Goal: Navigation & Orientation: Find specific page/section

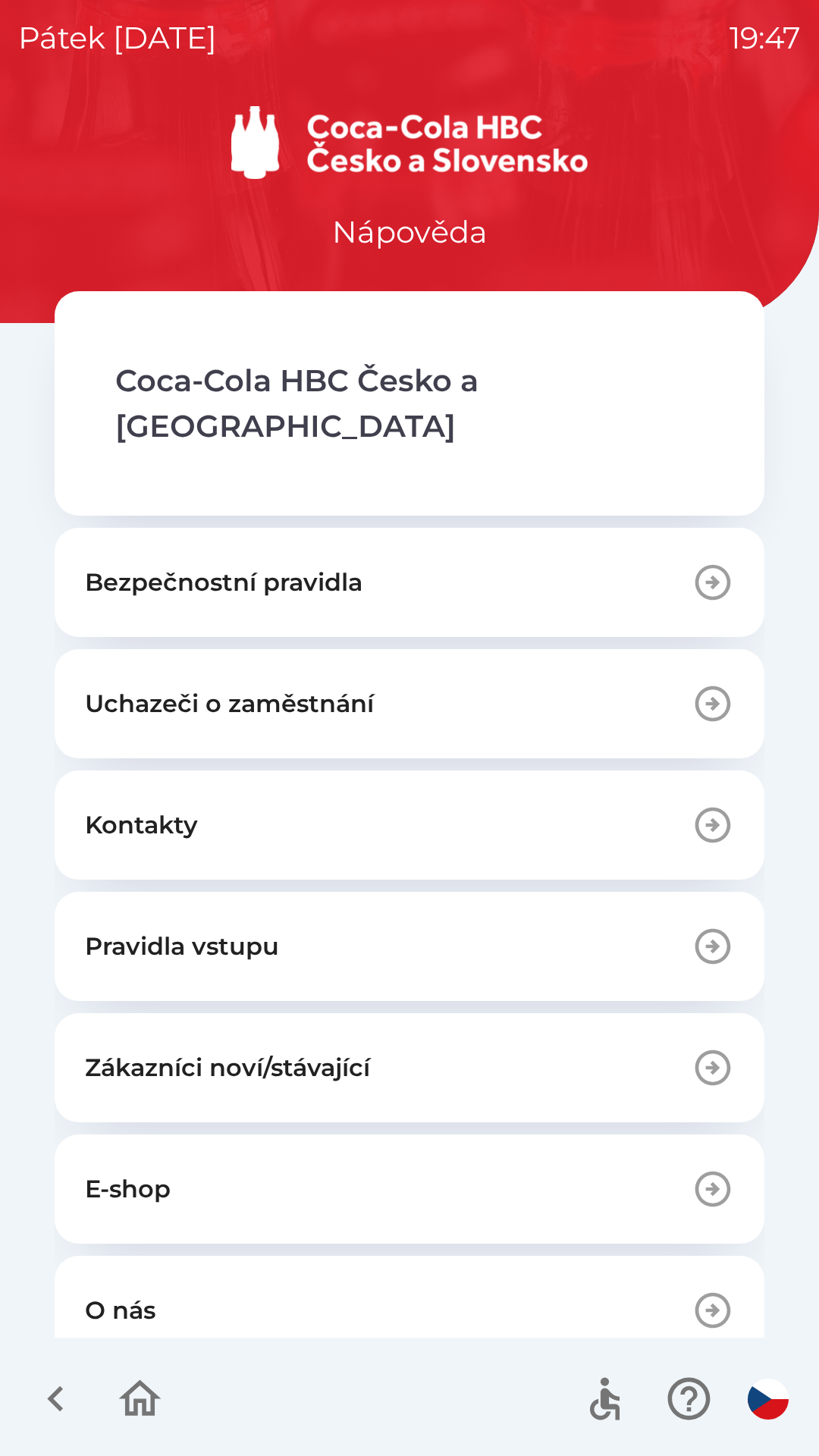
click at [699, 686] on icon "button" at bounding box center [713, 704] width 36 height 36
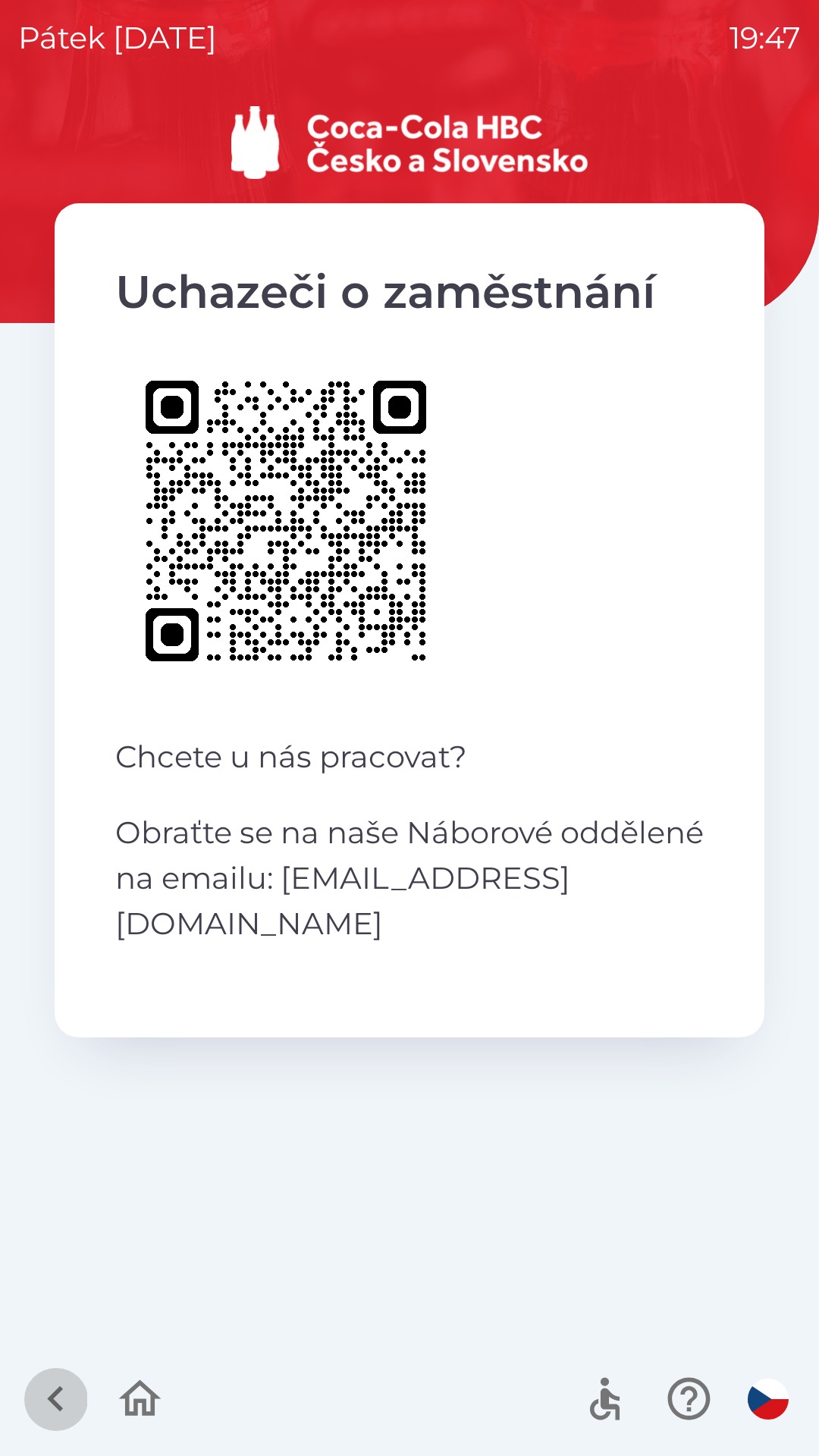
click at [48, 1397] on icon "button" at bounding box center [56, 1398] width 51 height 51
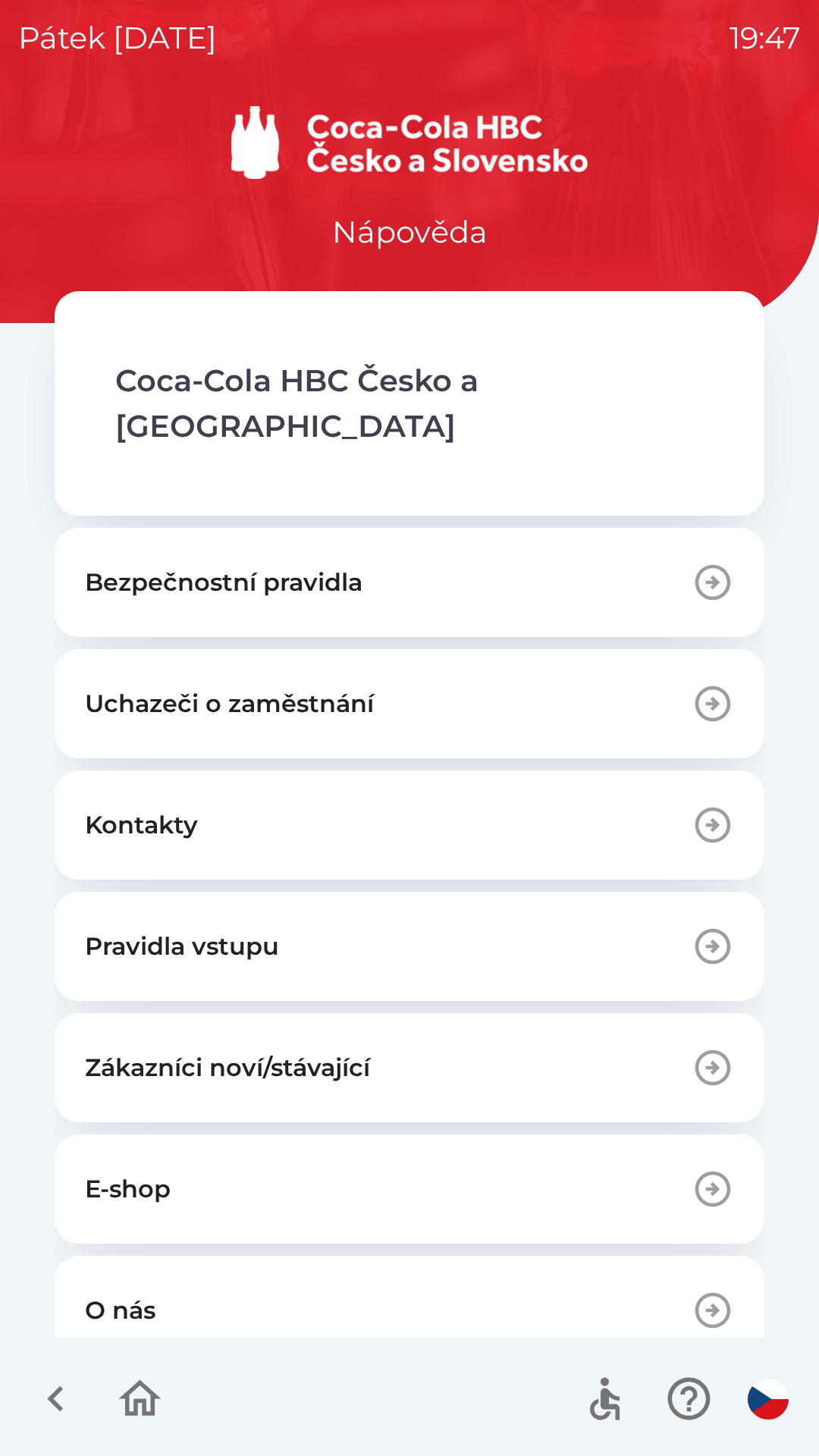
click at [704, 565] on icon "button" at bounding box center [713, 582] width 36 height 36
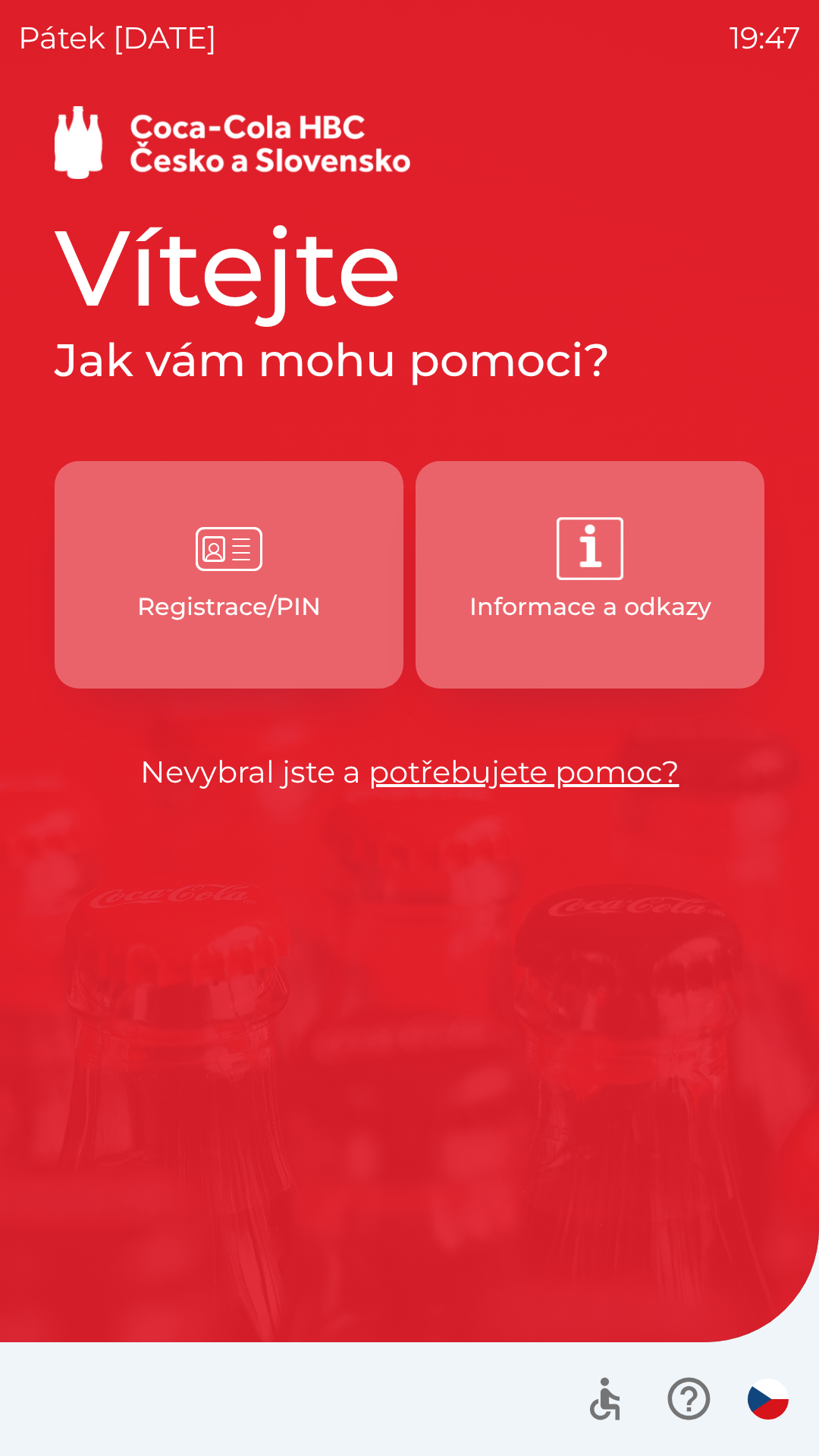
click at [601, 568] on img "button" at bounding box center [590, 549] width 67 height 67
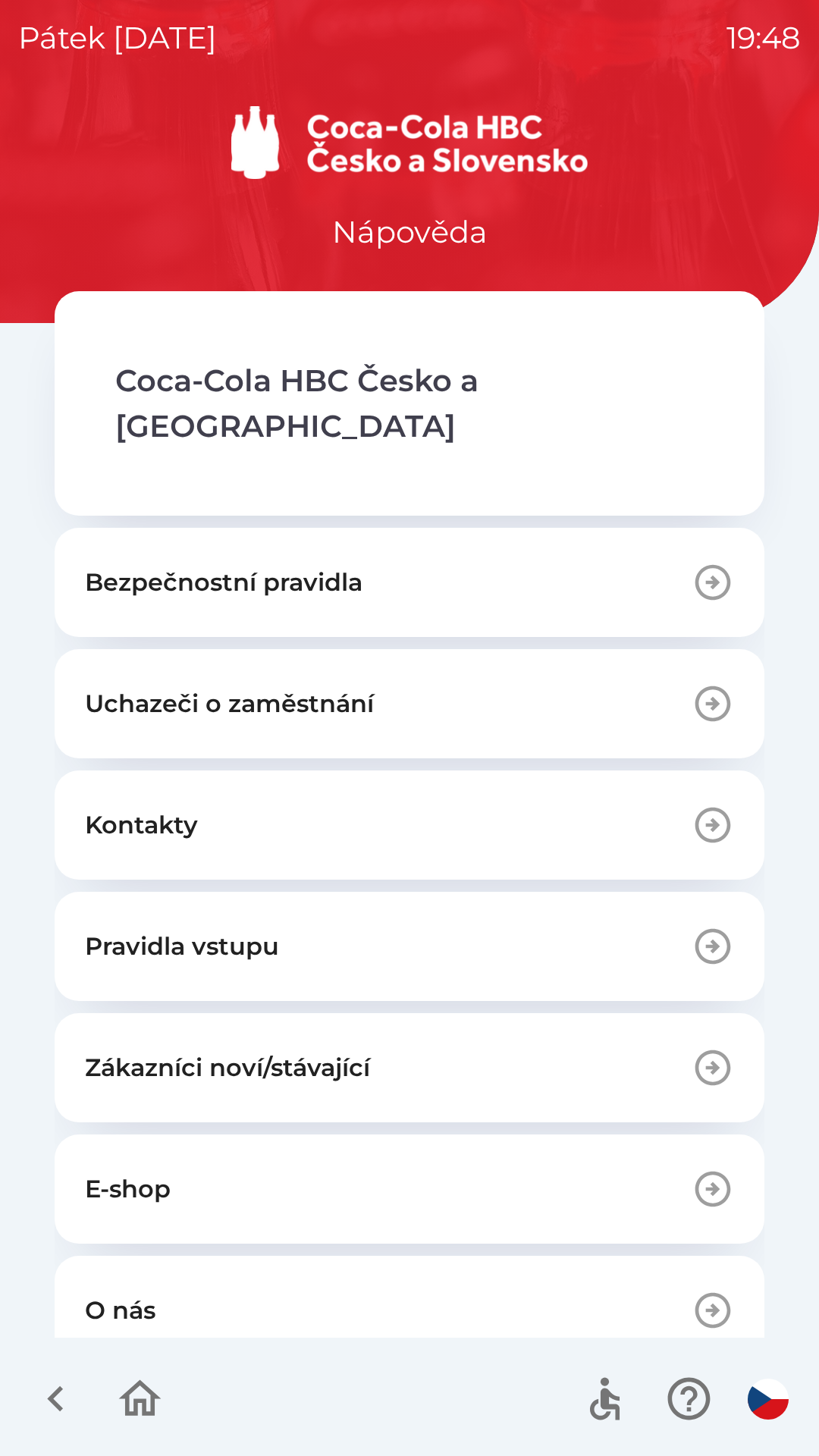
click at [697, 925] on icon "button" at bounding box center [713, 946] width 42 height 42
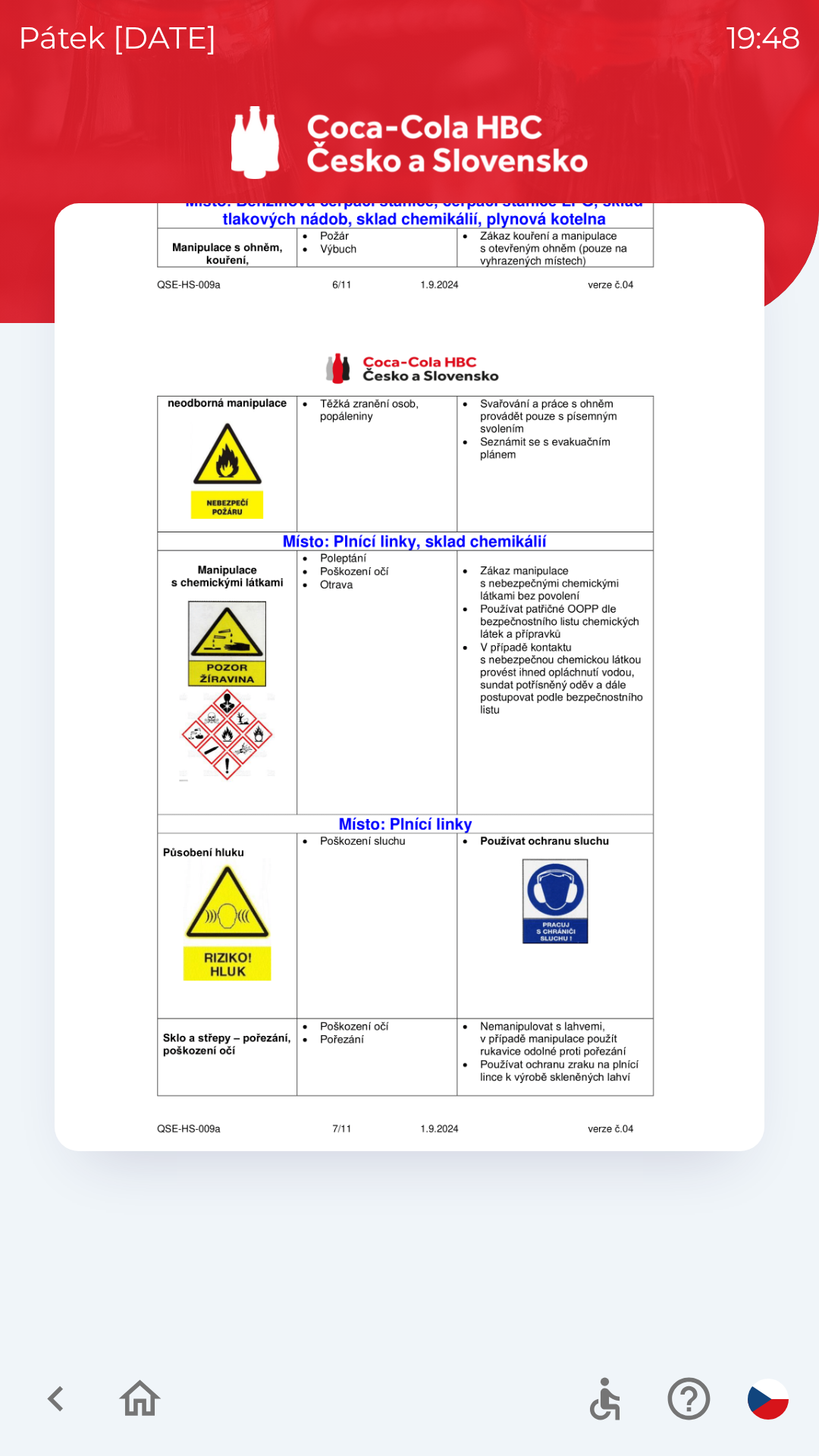
scroll to position [5100, 0]
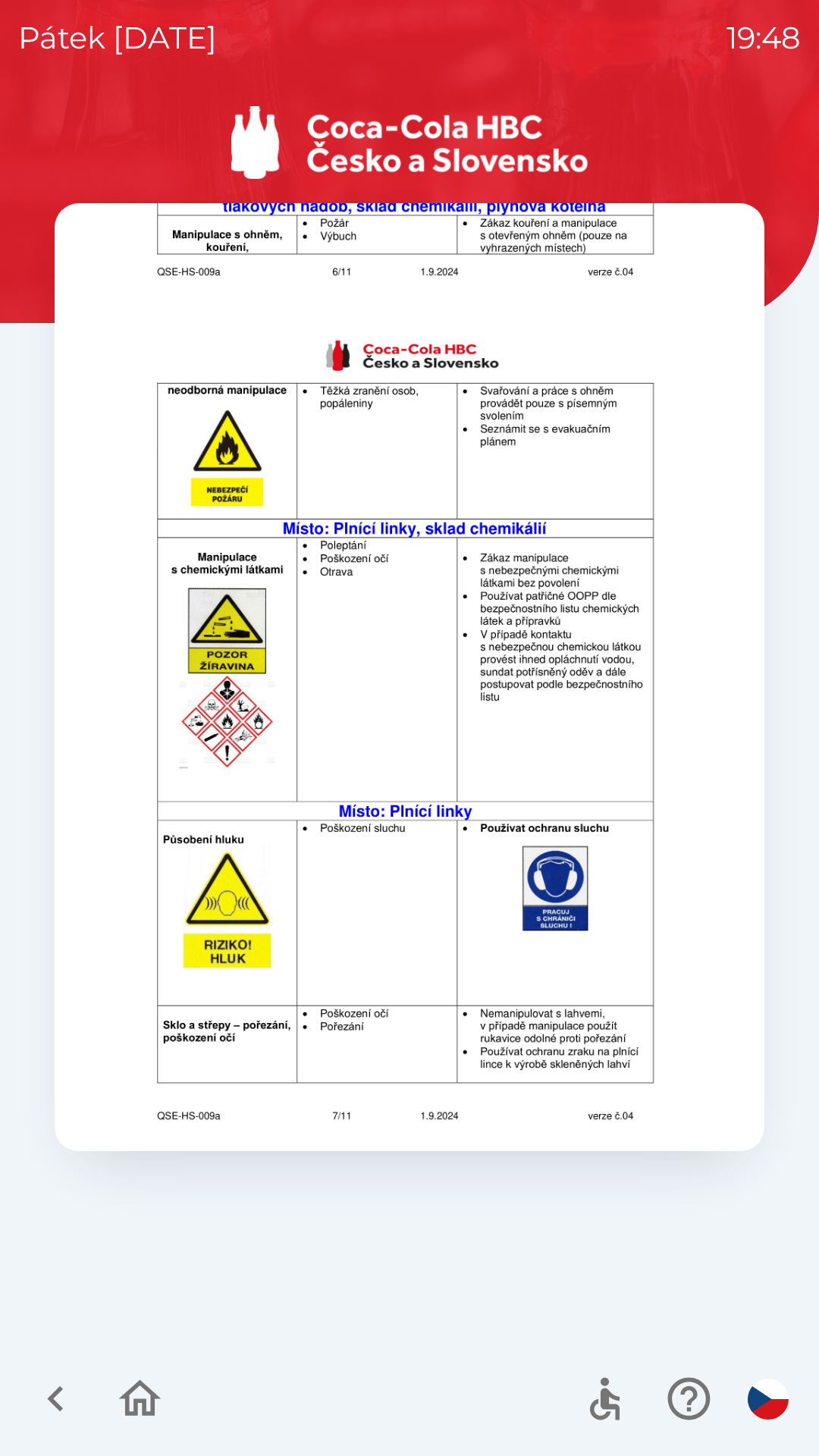
click at [140, 1396] on icon "button" at bounding box center [140, 1398] width 51 height 51
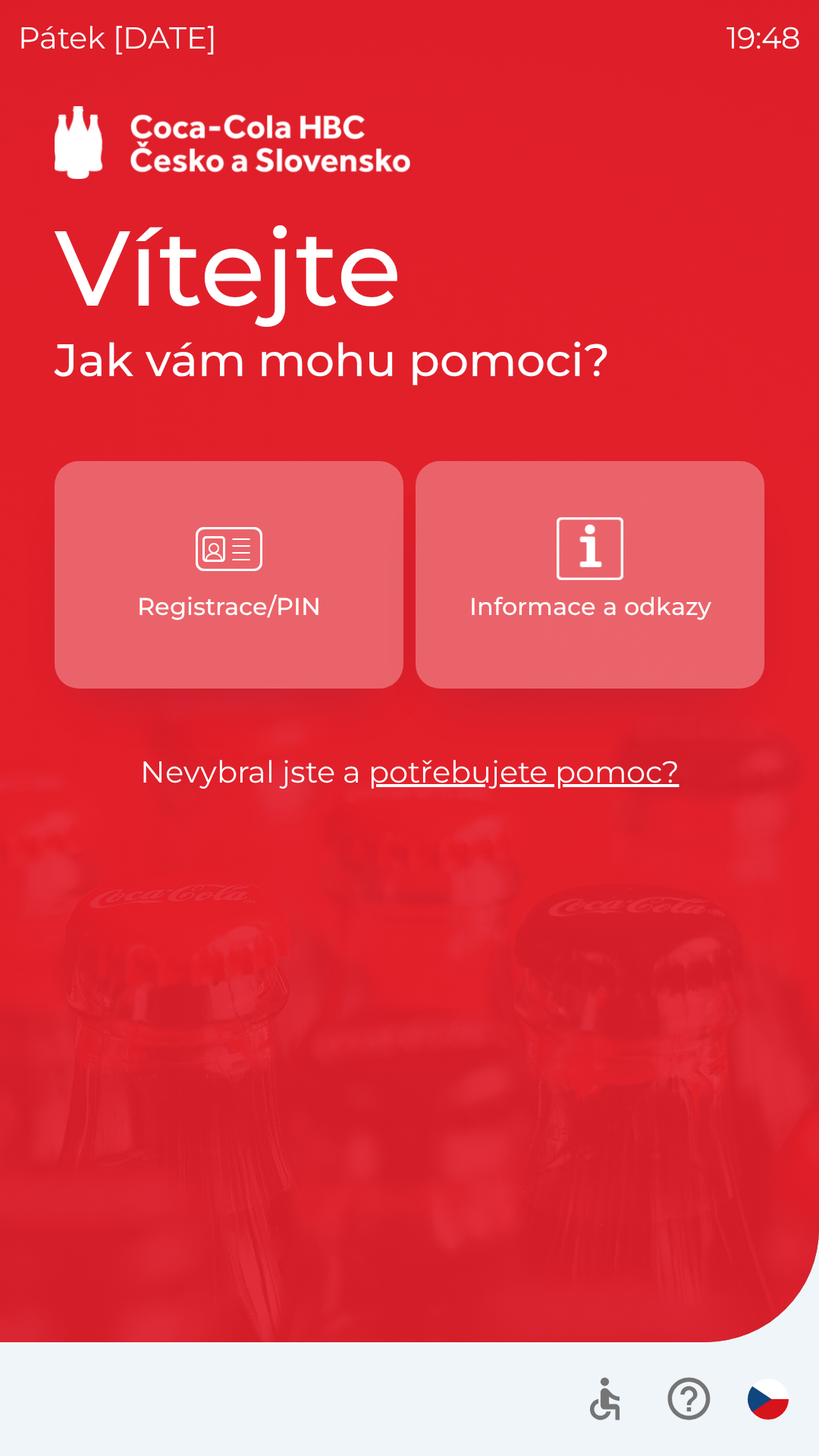
click at [614, 582] on button "Informace a odkazy" at bounding box center [590, 574] width 349 height 228
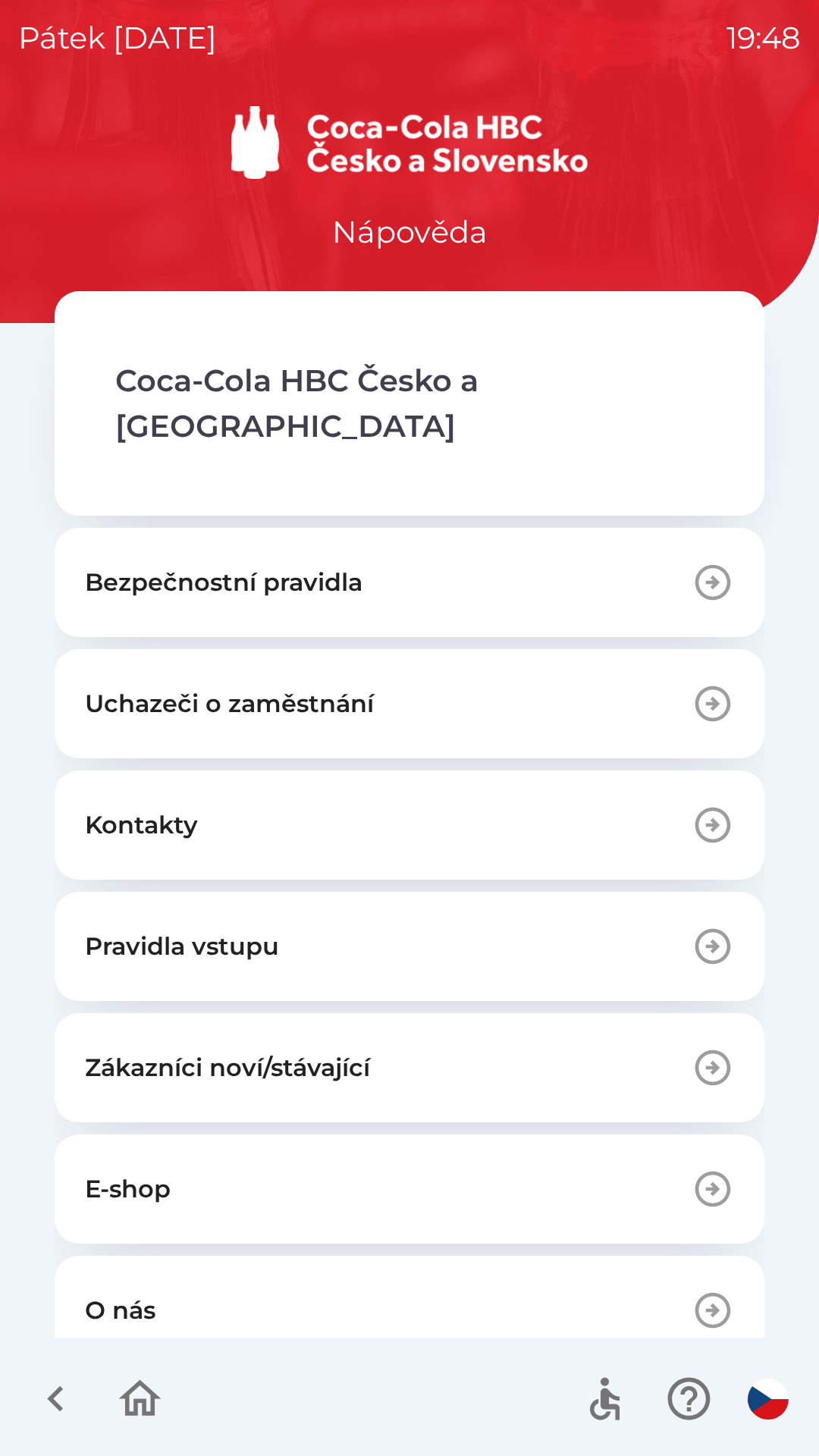
click at [694, 804] on icon "button" at bounding box center [713, 825] width 42 height 42
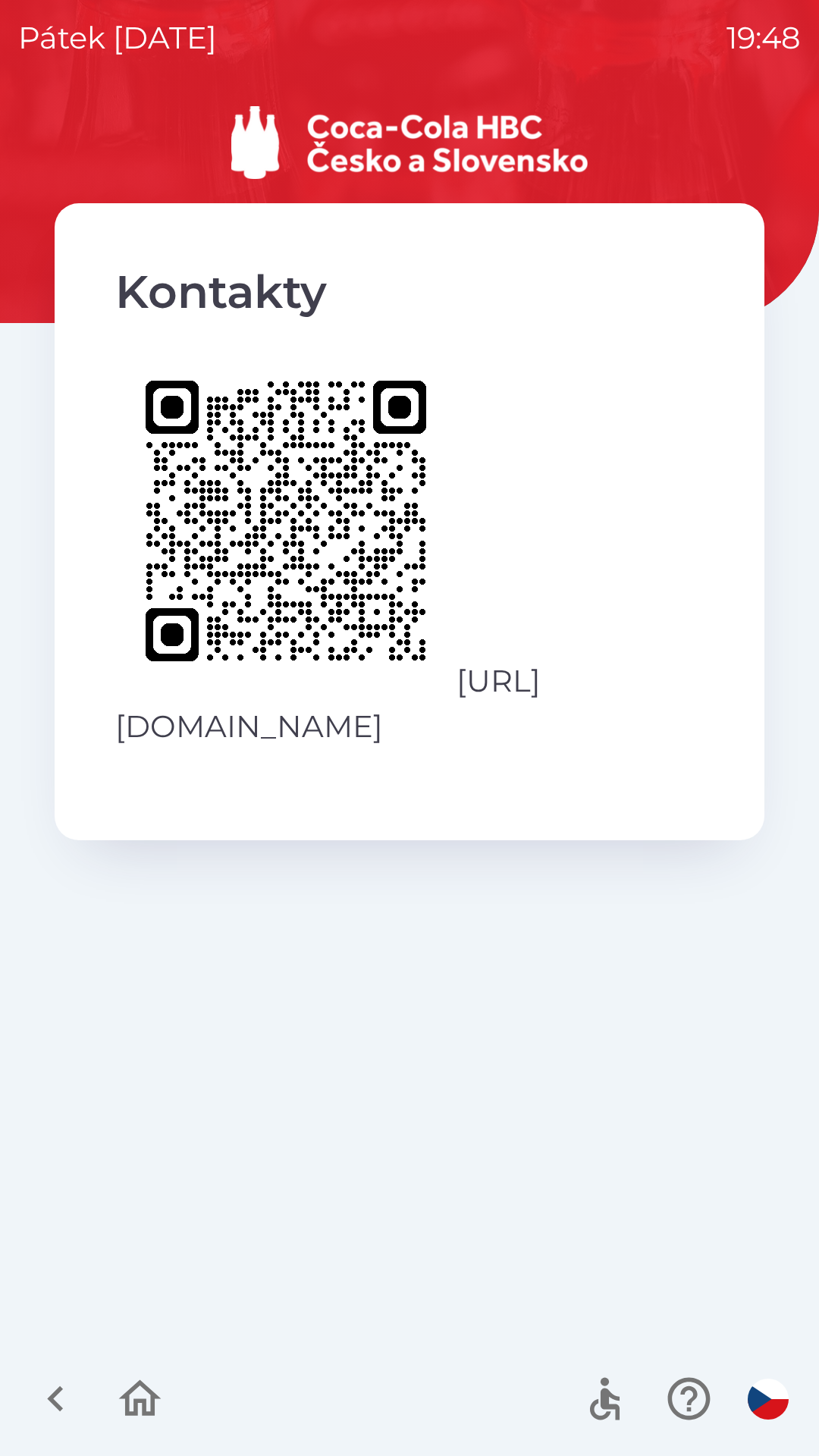
click at [60, 1405] on icon "button" at bounding box center [55, 1398] width 16 height 25
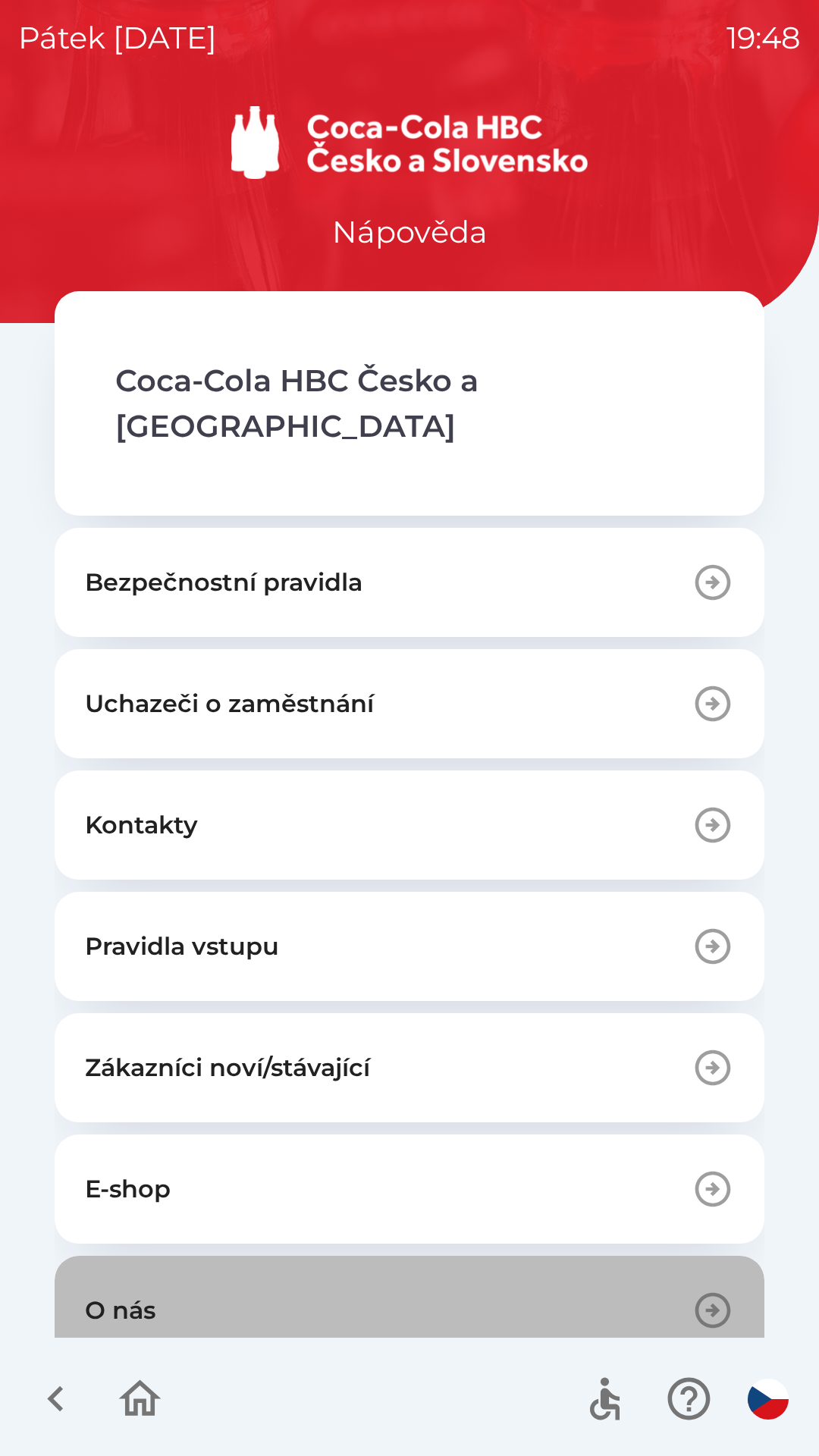
click at [709, 1289] on icon "button" at bounding box center [713, 1310] width 42 height 42
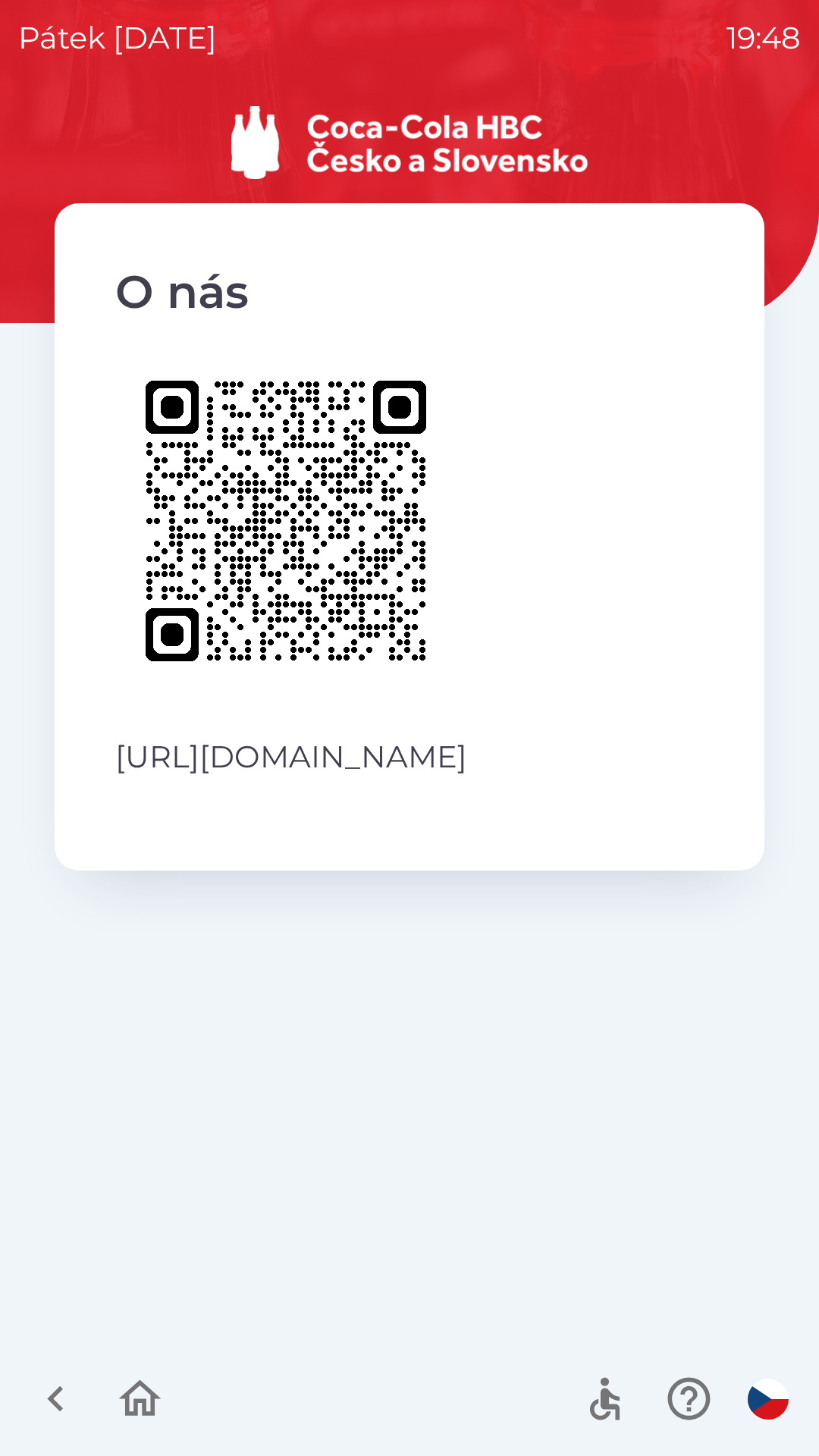
click at [60, 1394] on icon "button" at bounding box center [56, 1398] width 51 height 51
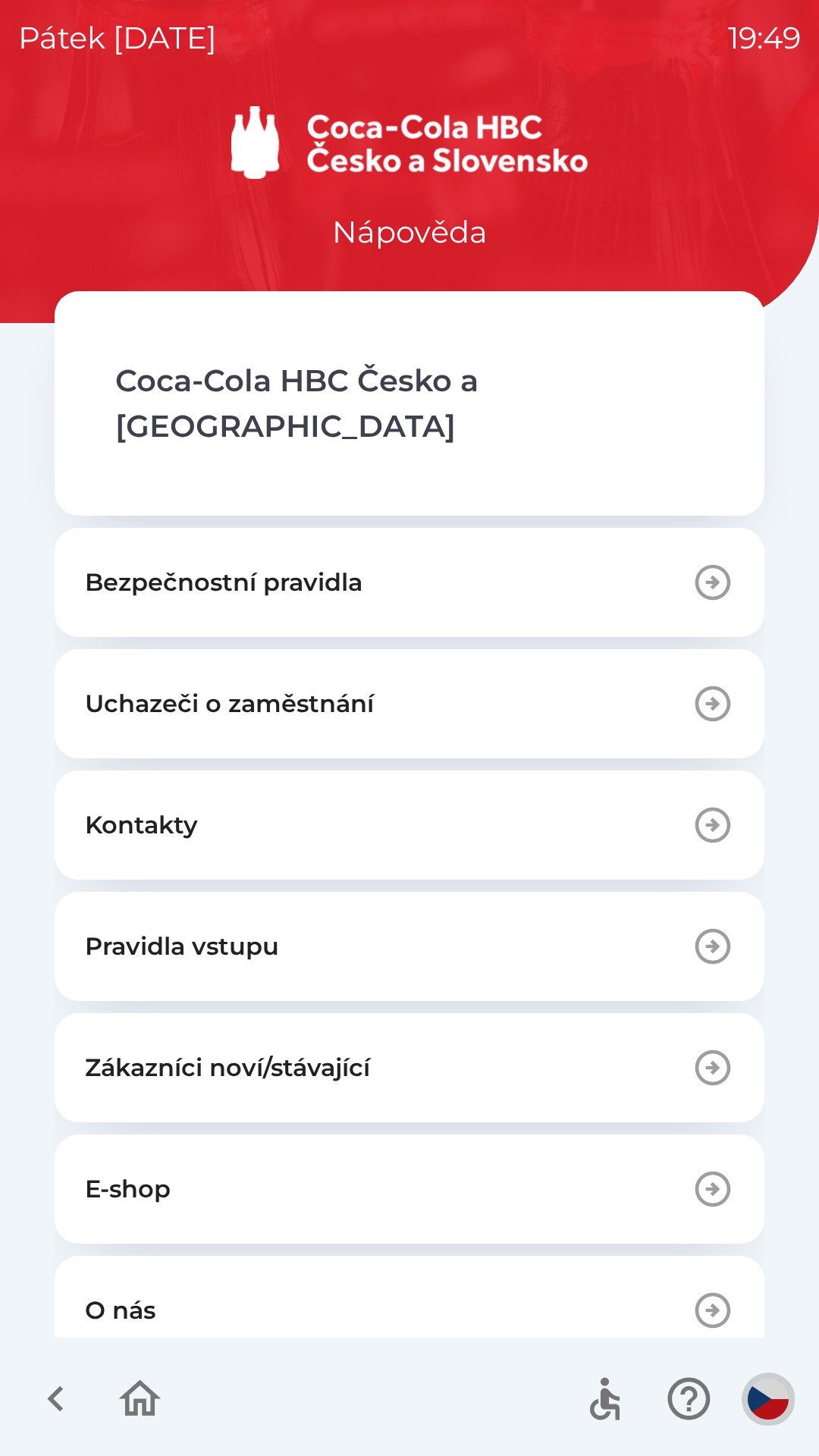
click at [768, 1397] on img "button" at bounding box center [768, 1398] width 41 height 41
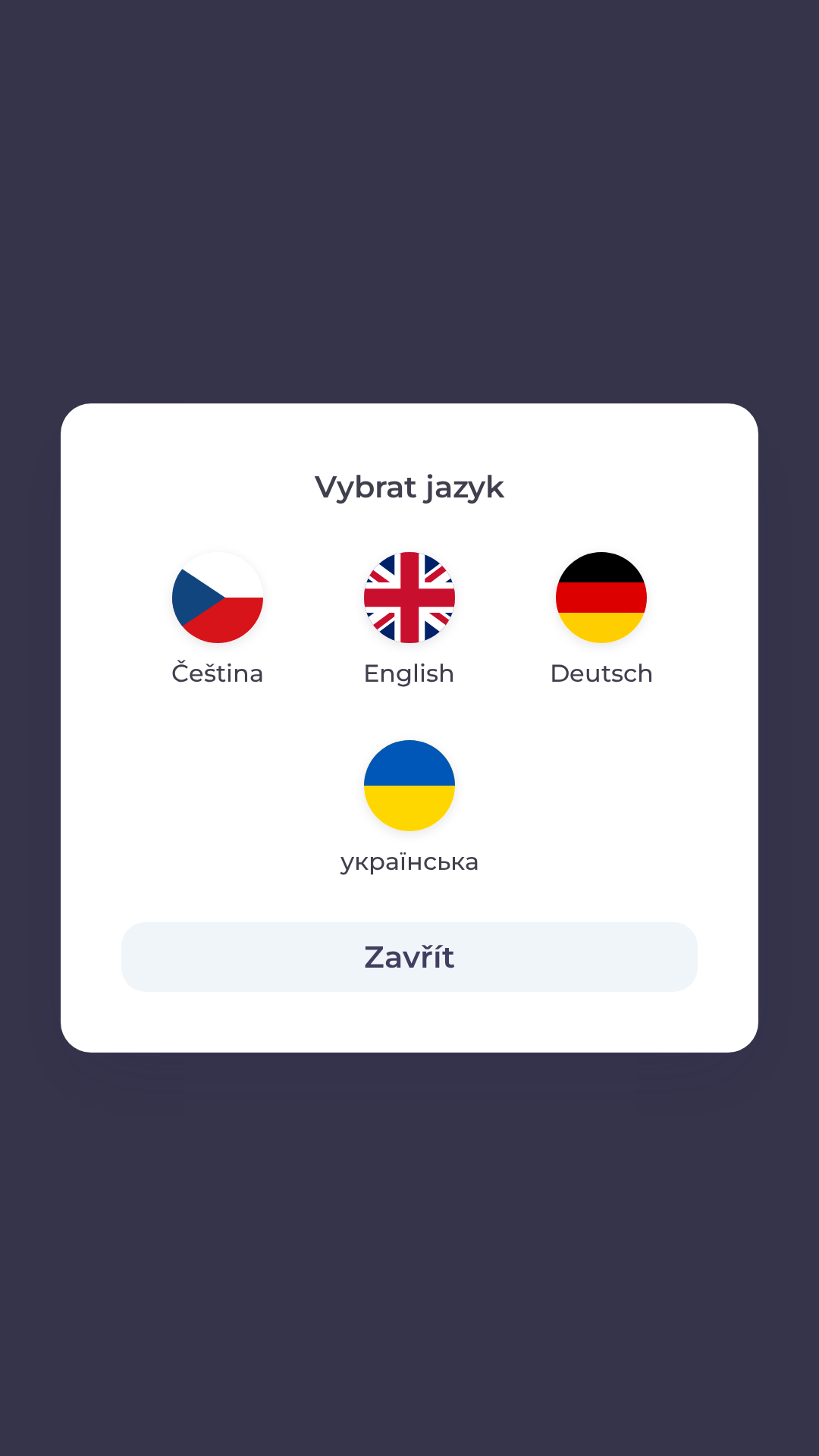
click at [412, 791] on img "button" at bounding box center [410, 785] width 91 height 91
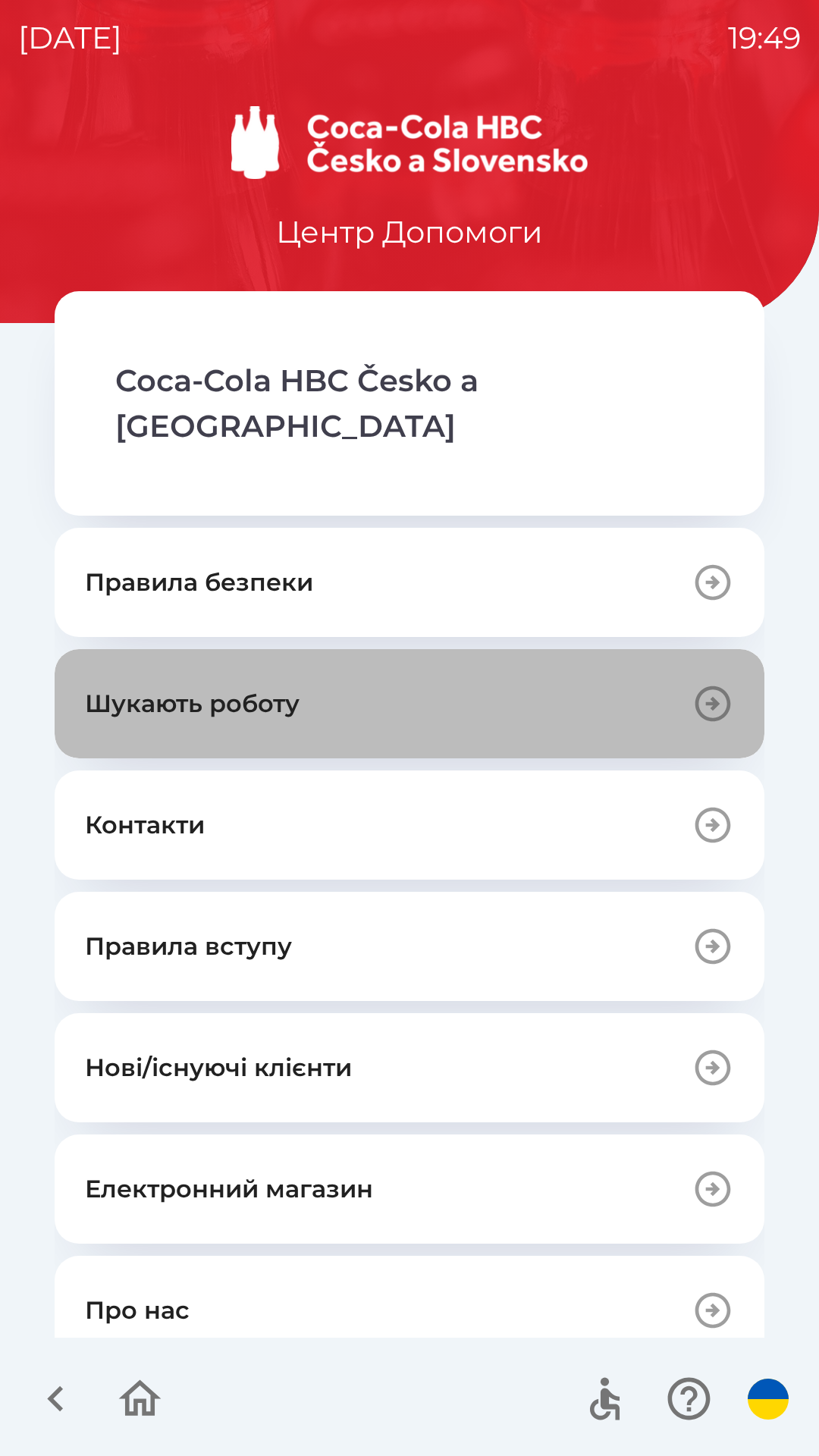
click at [697, 682] on icon "button" at bounding box center [713, 703] width 42 height 42
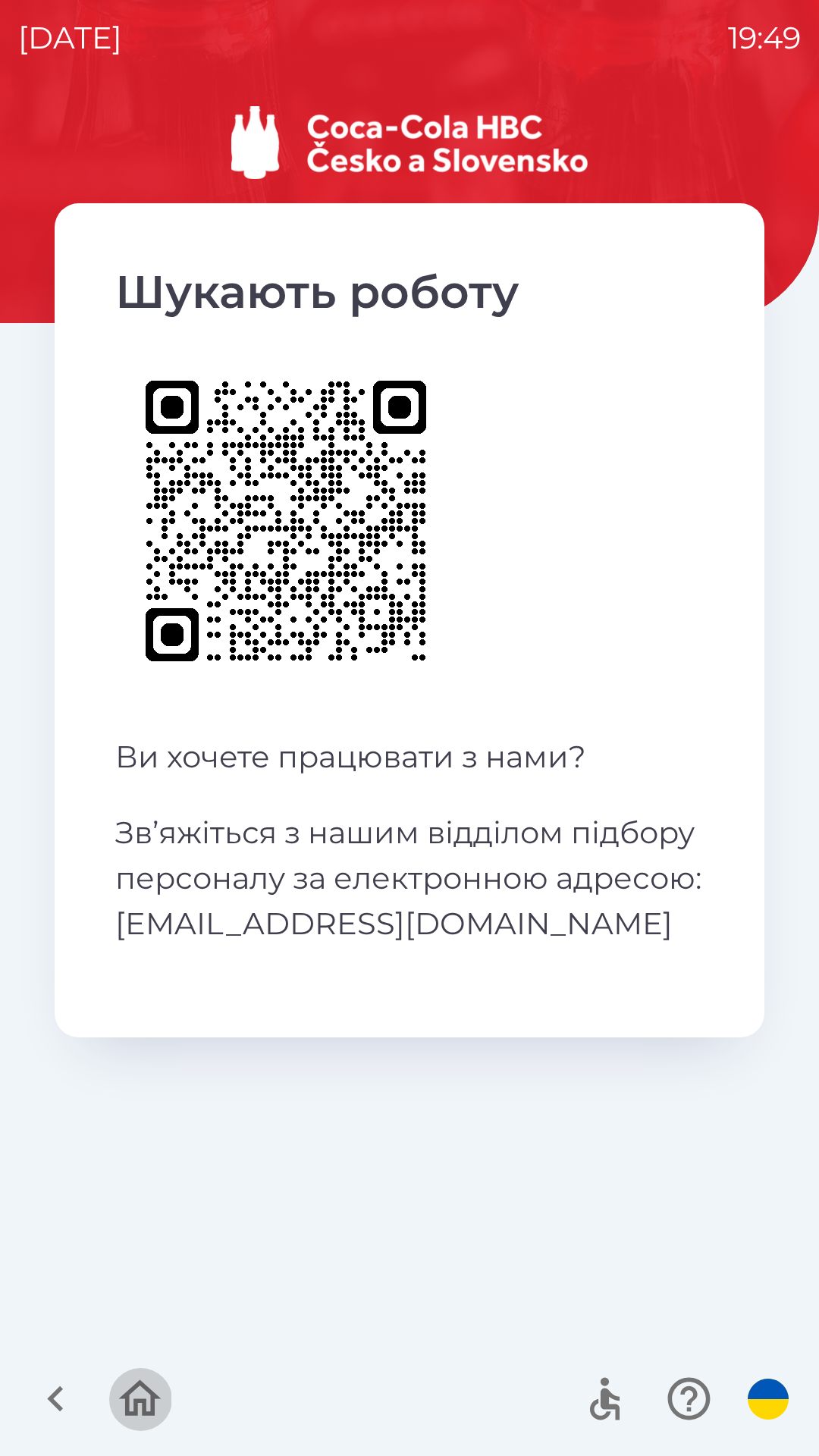
click at [138, 1382] on icon "button" at bounding box center [140, 1398] width 51 height 51
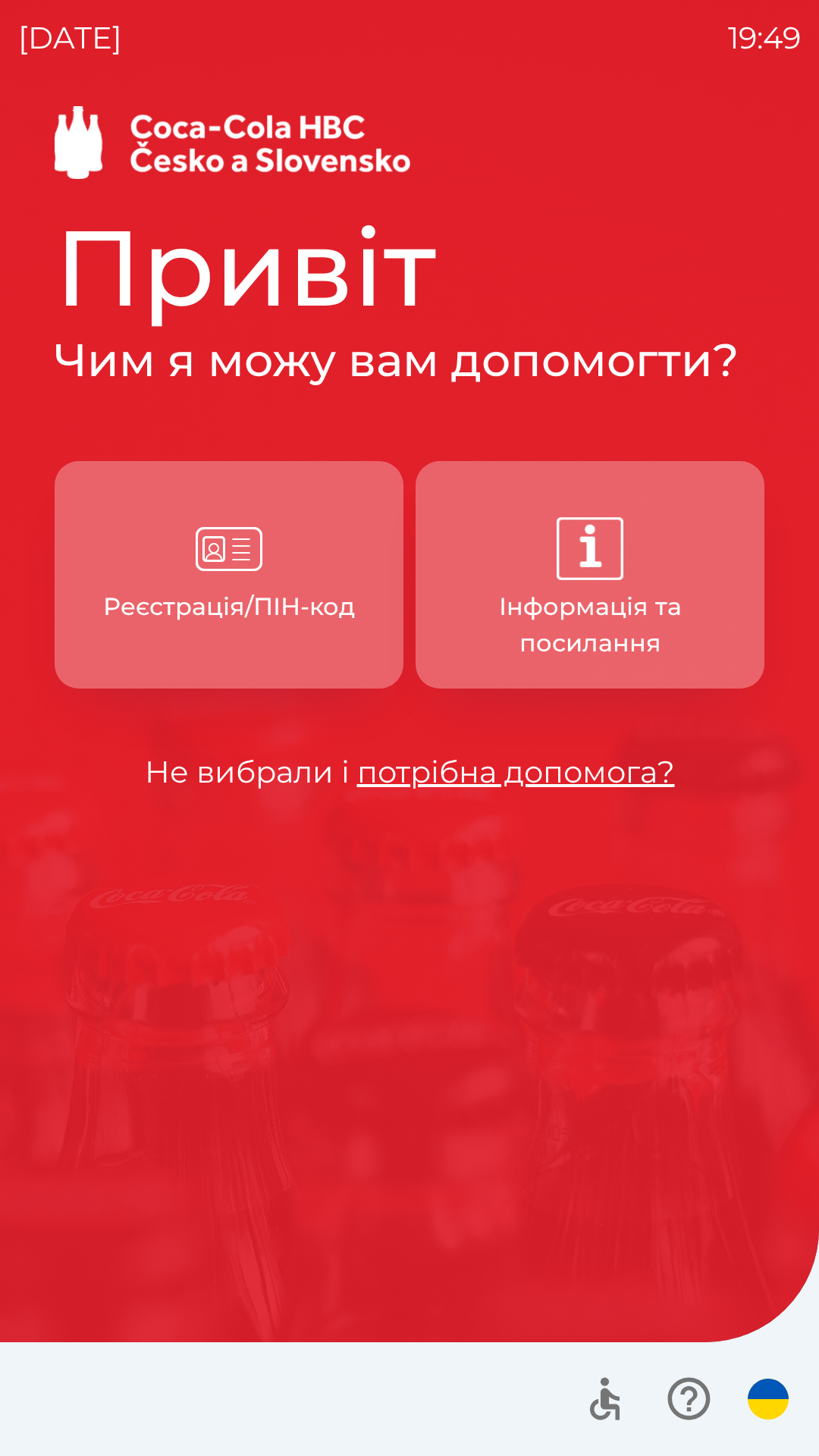
click at [772, 1405] on img "button" at bounding box center [768, 1398] width 41 height 41
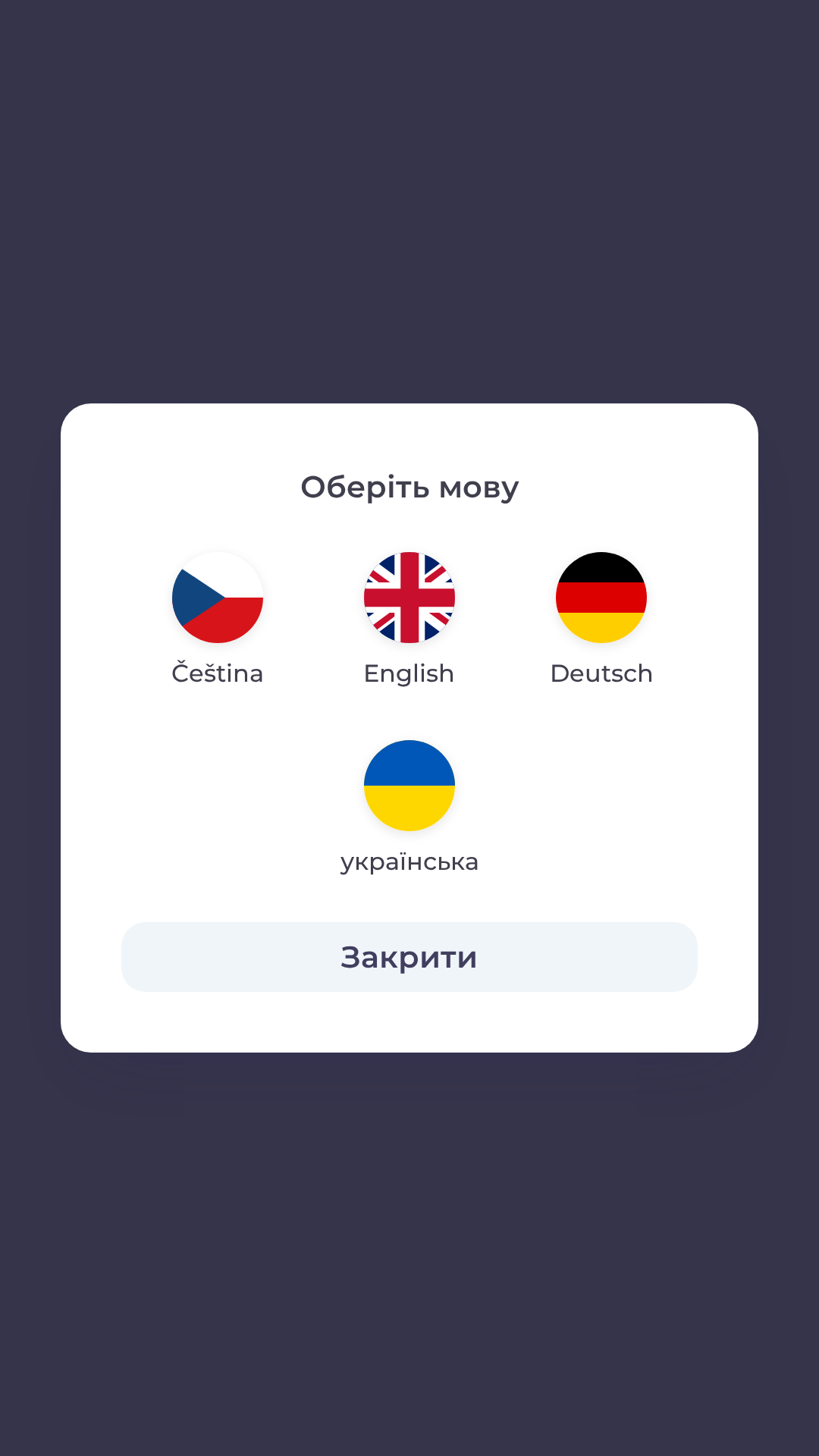
click at [229, 606] on img "button" at bounding box center [218, 597] width 91 height 91
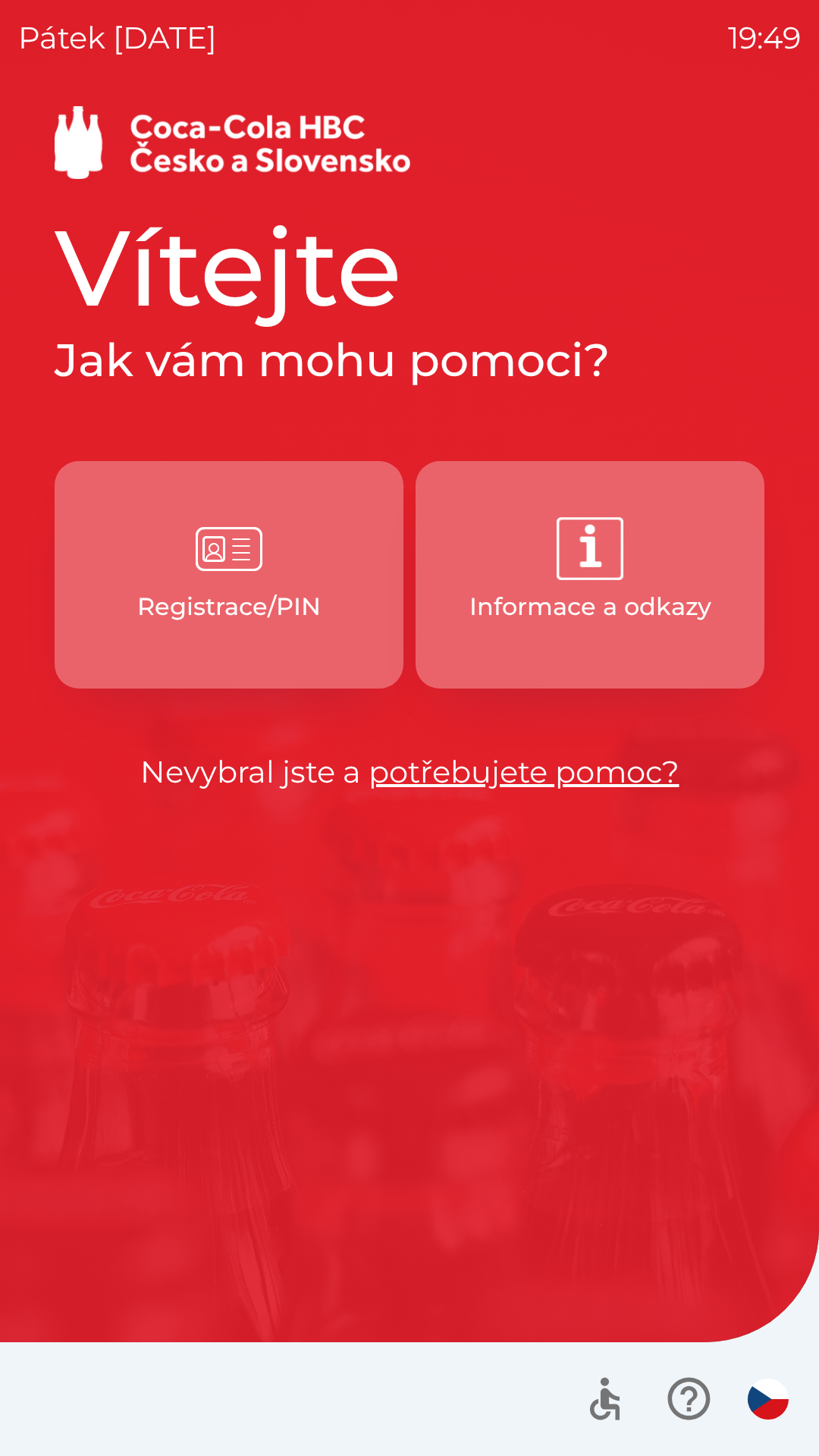
click at [580, 587] on button "Informace a odkazy" at bounding box center [590, 574] width 349 height 228
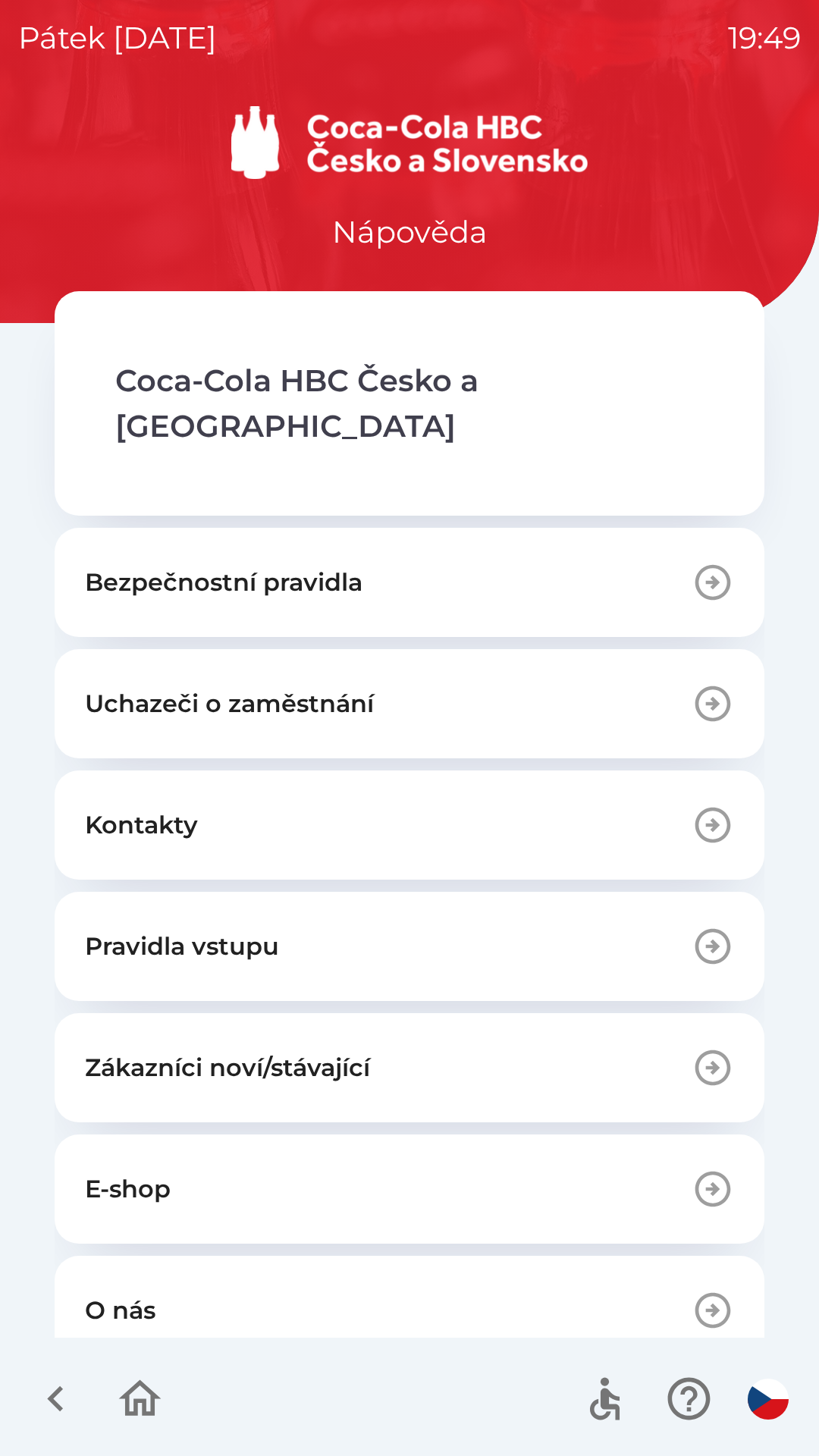
click at [692, 1289] on icon "button" at bounding box center [713, 1310] width 42 height 42
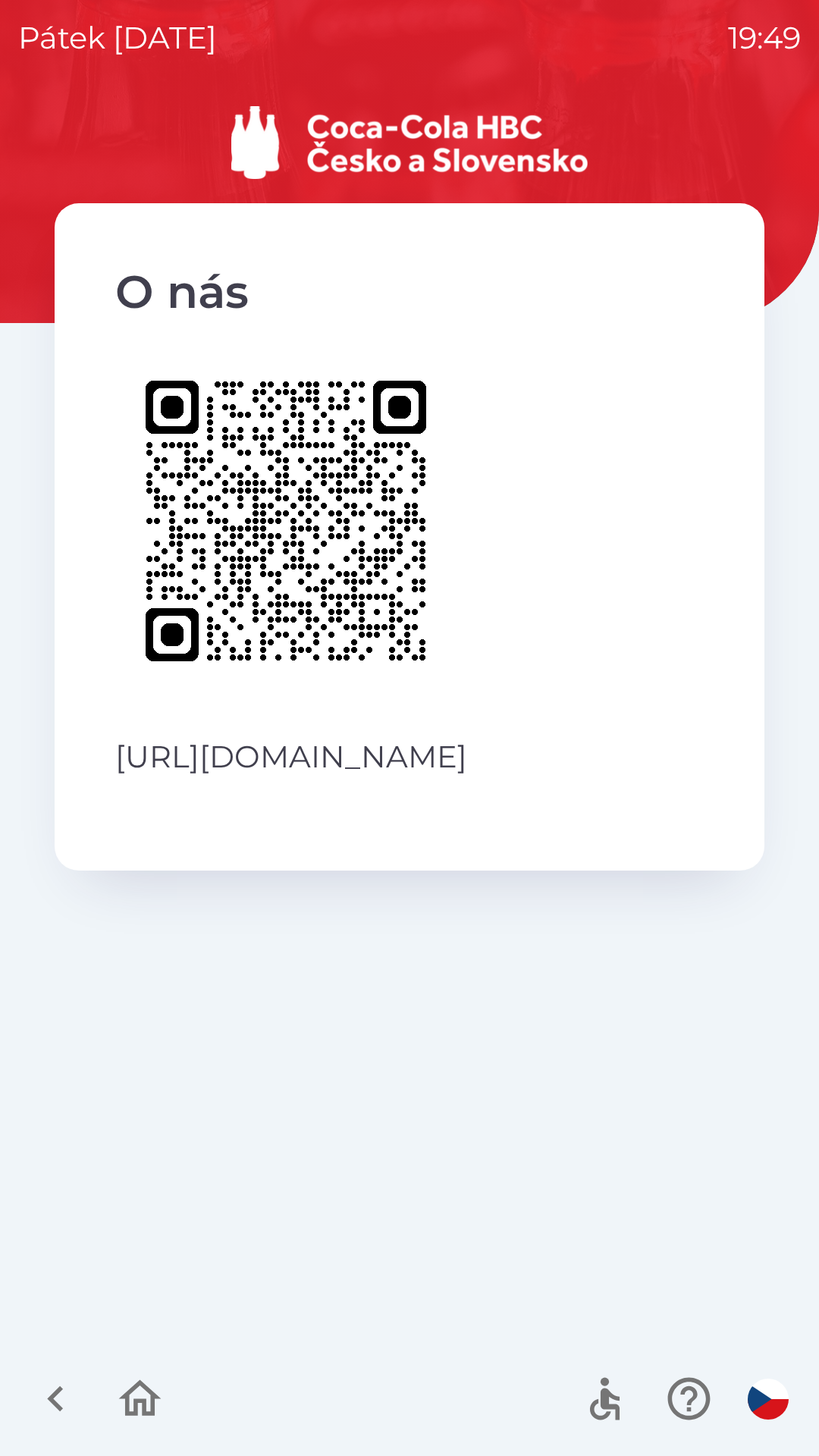
click at [138, 1393] on icon "button" at bounding box center [140, 1398] width 51 height 51
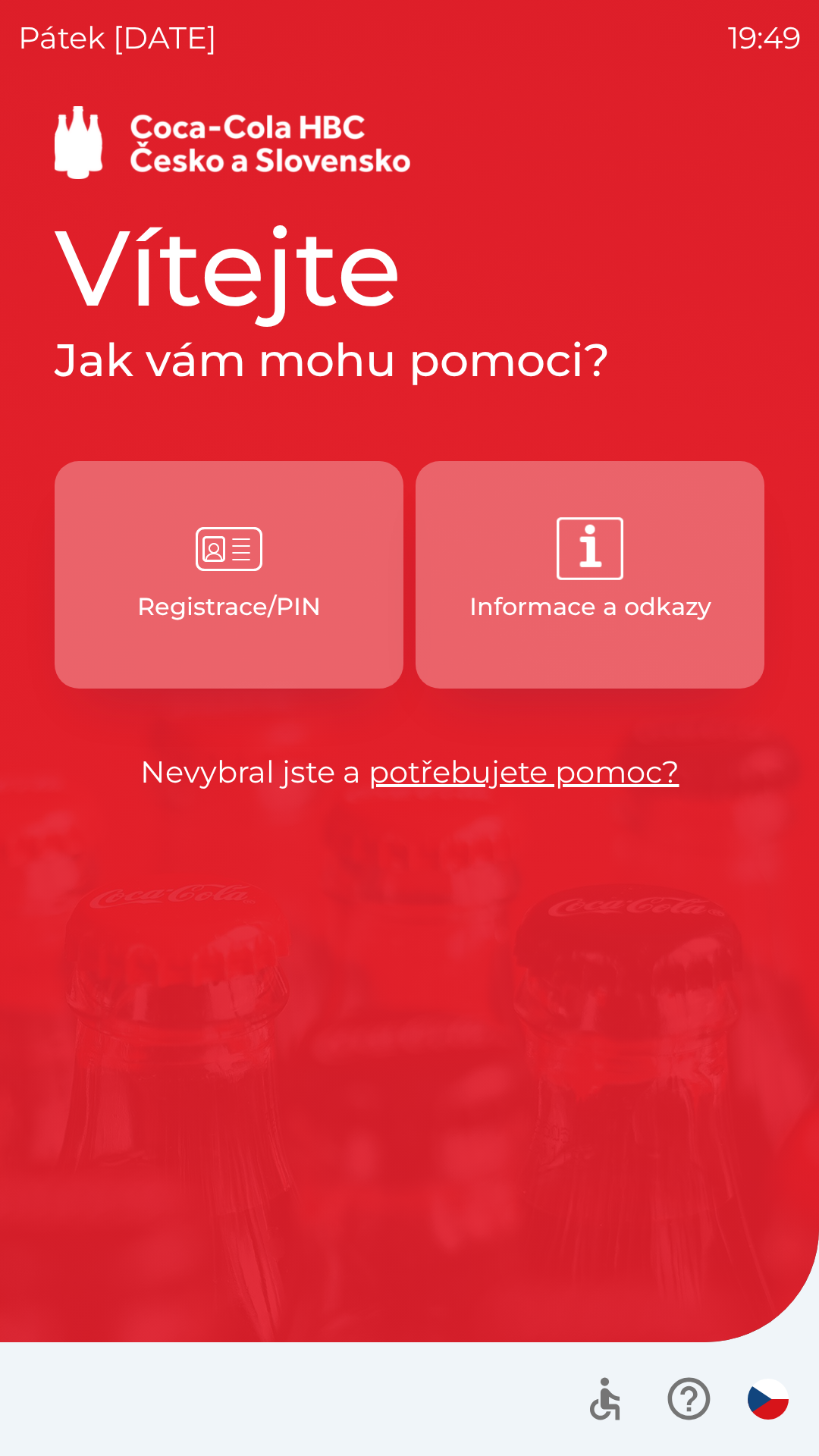
click at [649, 574] on button "Informace a odkazy" at bounding box center [590, 574] width 349 height 228
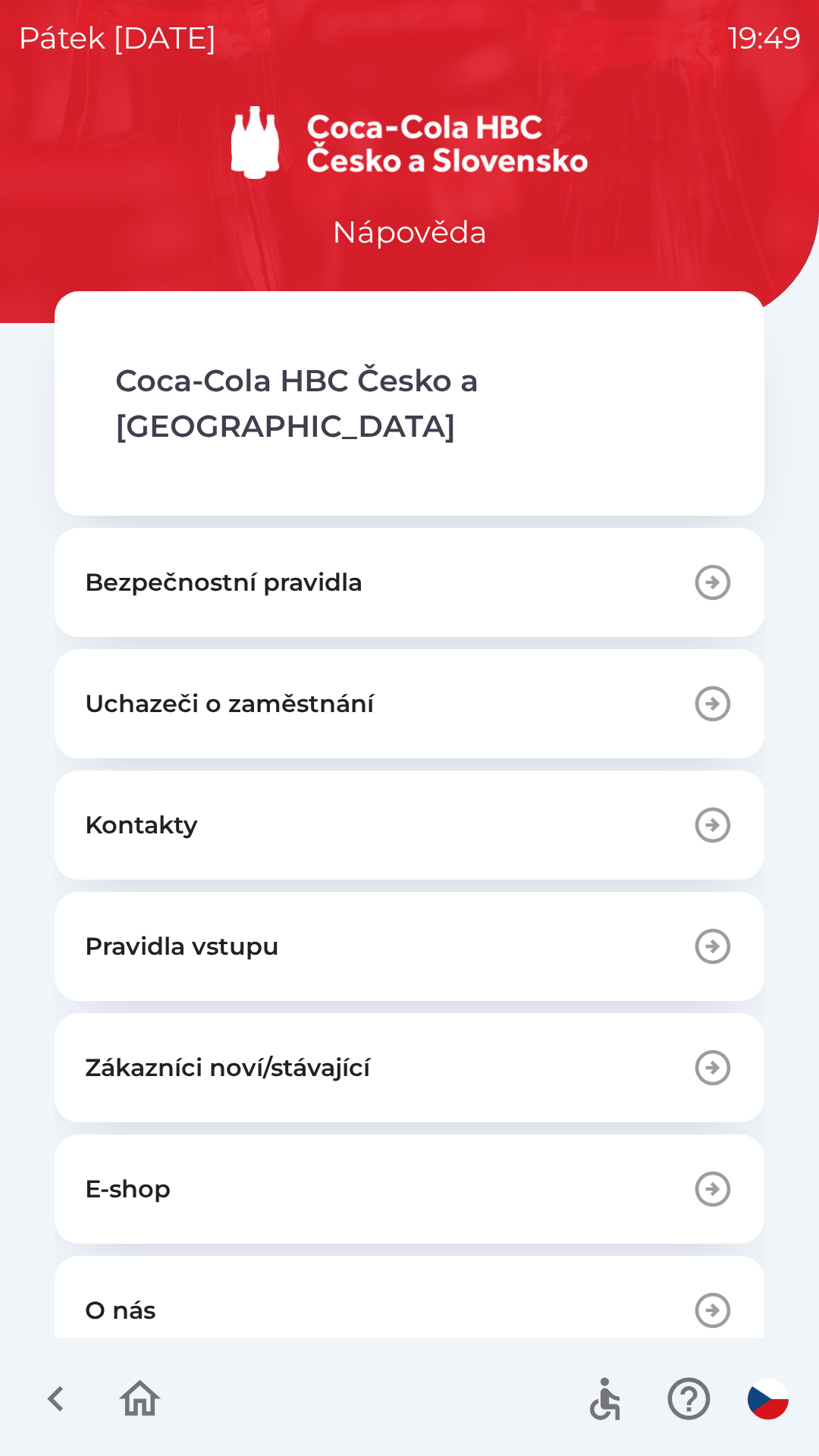
click at [706, 1046] on icon "button" at bounding box center [713, 1067] width 42 height 42
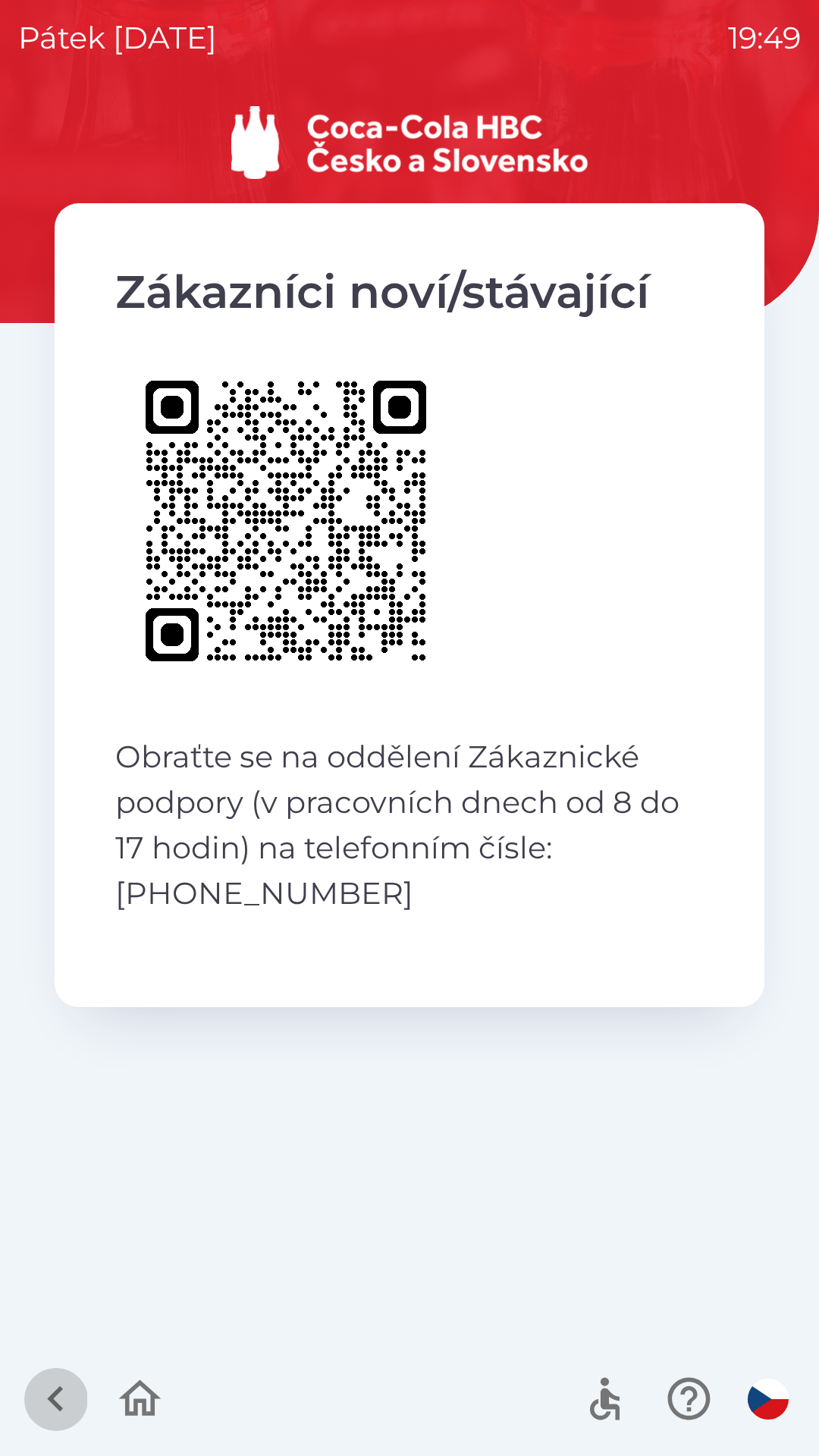
click at [63, 1394] on icon "button" at bounding box center [56, 1398] width 51 height 51
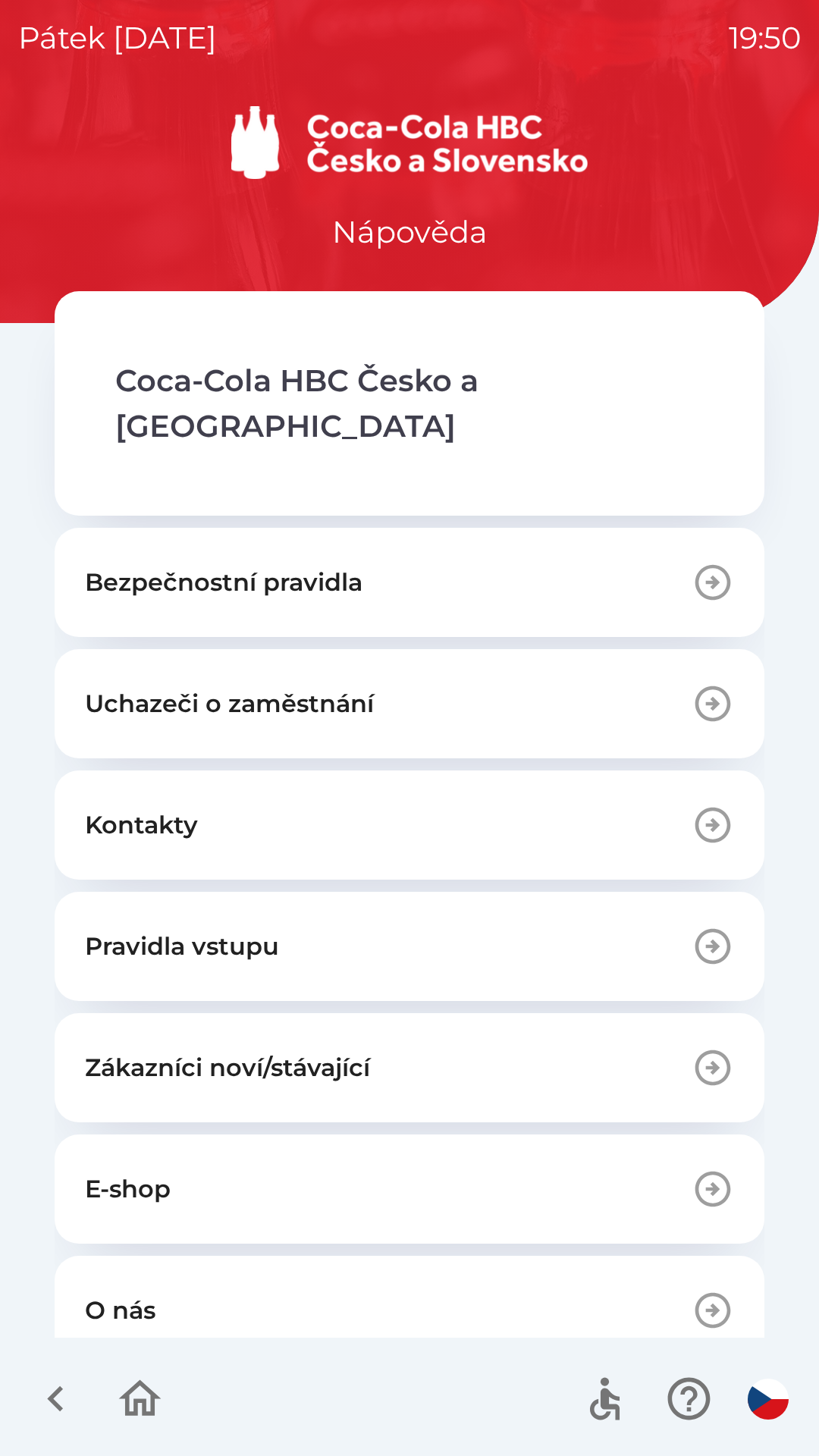
click at [705, 1171] on icon "button" at bounding box center [713, 1189] width 36 height 36
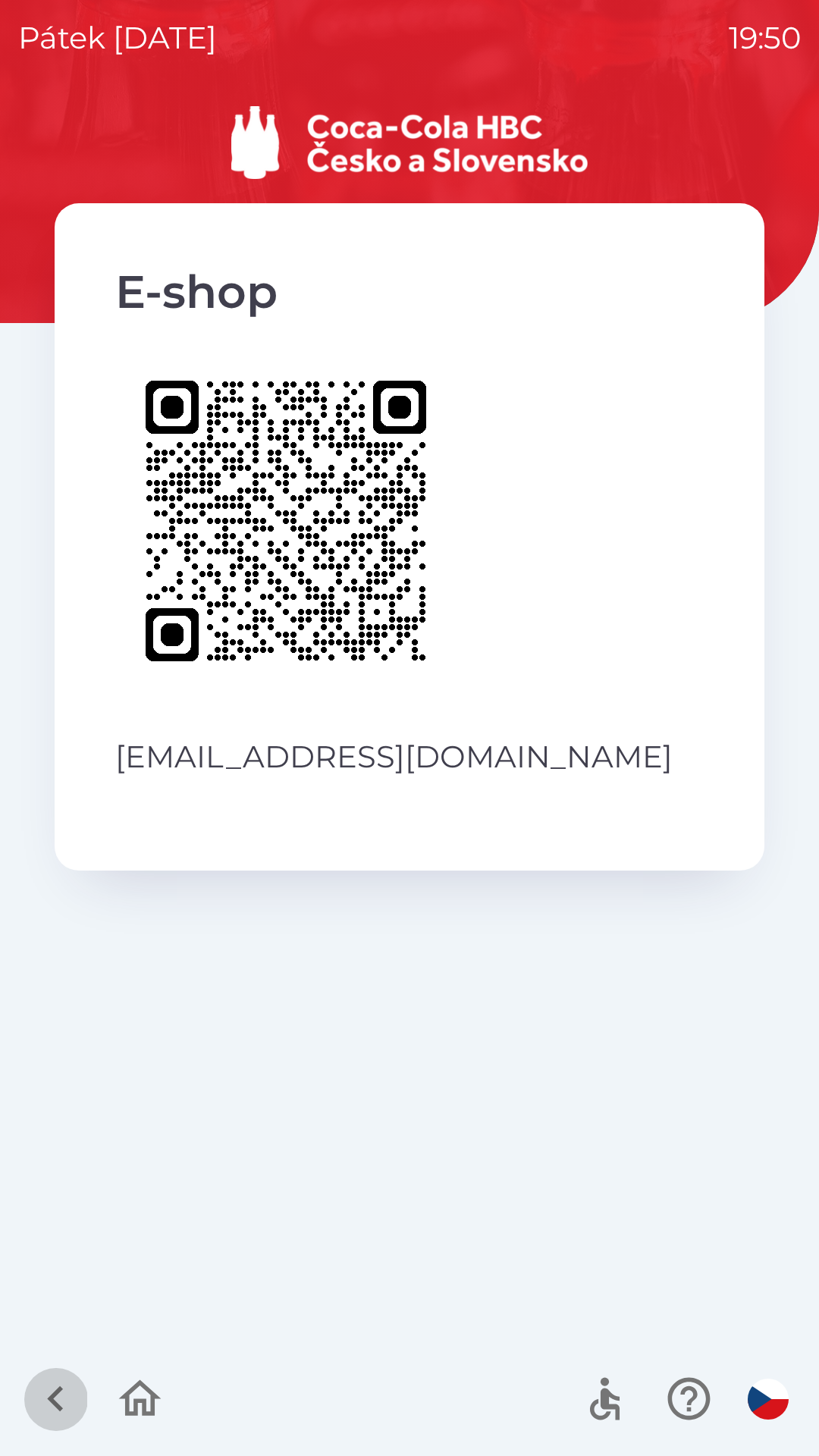
click at [45, 1382] on icon "button" at bounding box center [56, 1398] width 51 height 51
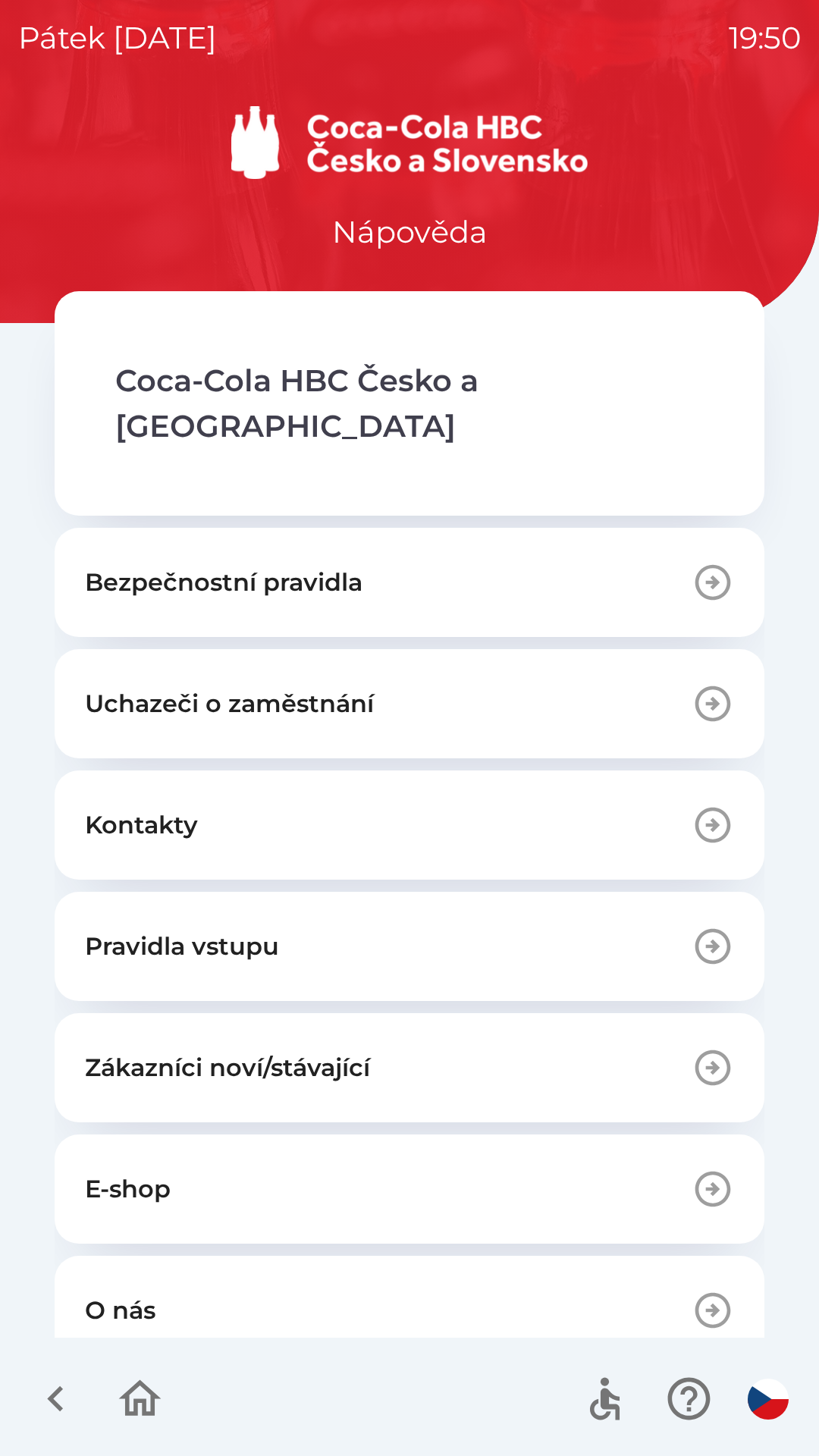
click at [150, 1389] on icon "button" at bounding box center [140, 1398] width 42 height 37
